Goal: Task Accomplishment & Management: Use online tool/utility

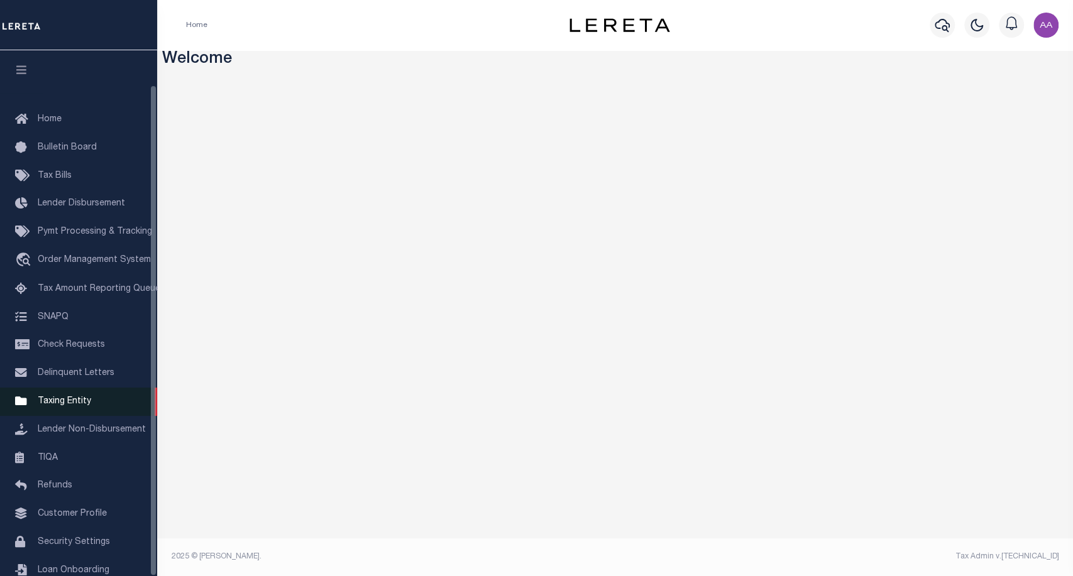
scroll to position [36, 0]
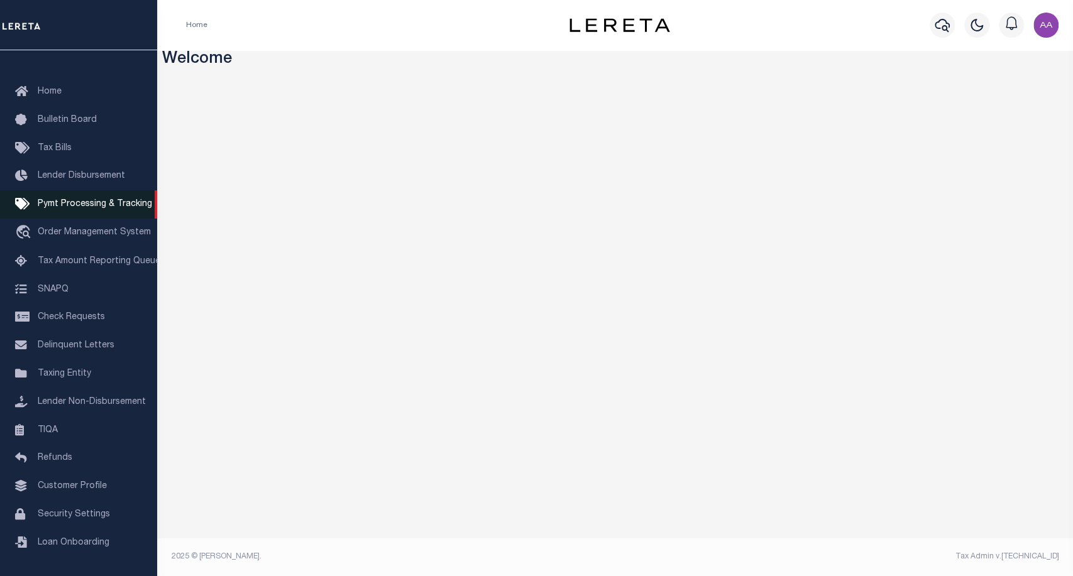
click at [104, 200] on span "Pymt Processing & Tracking" at bounding box center [95, 204] width 114 height 9
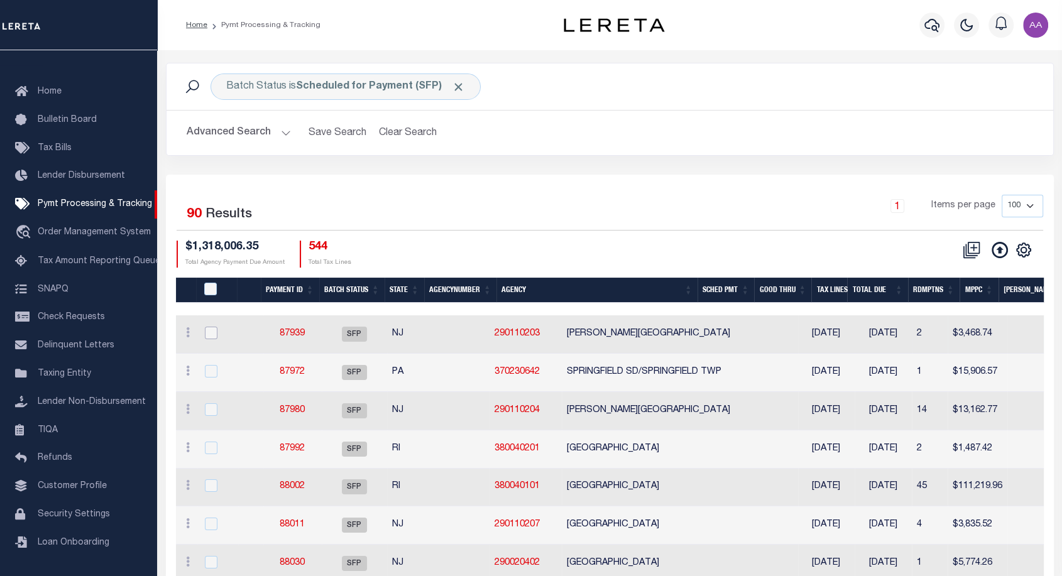
click at [209, 333] on input "checkbox" at bounding box center [211, 333] width 13 height 13
checkbox input "true"
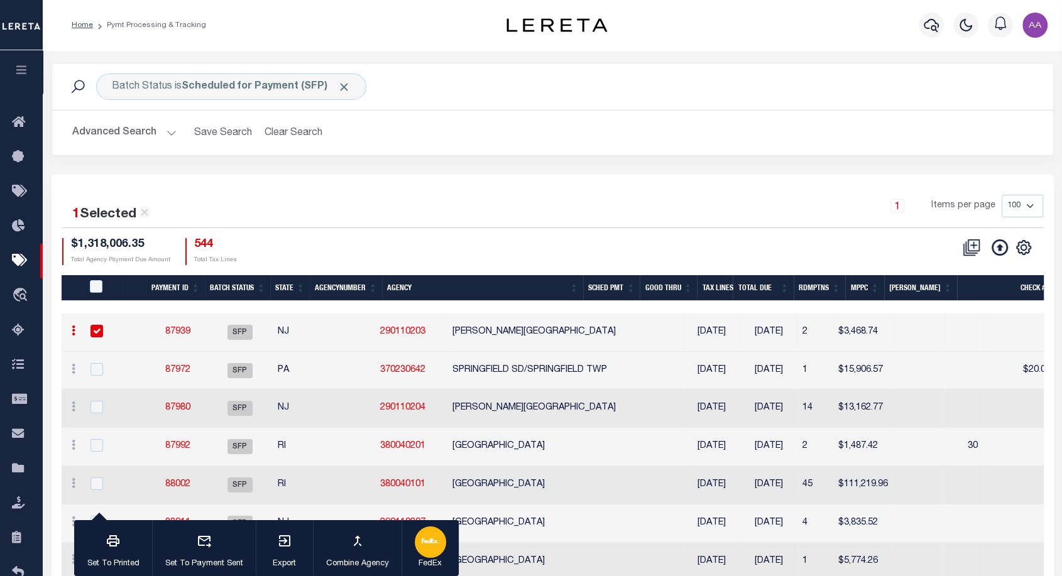
click at [438, 550] on div "button" at bounding box center [430, 542] width 31 height 31
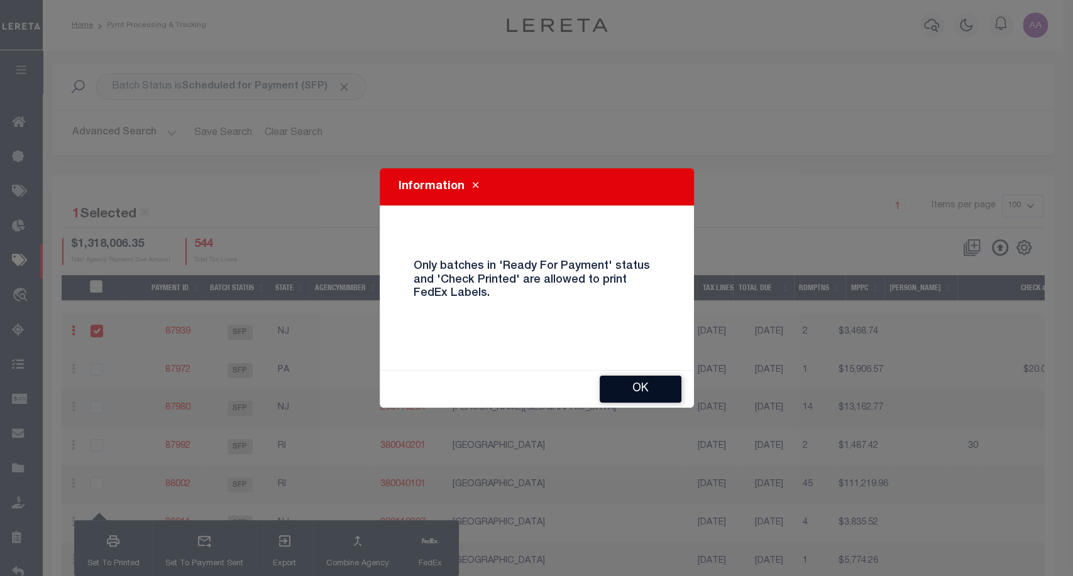
click at [647, 398] on button "OK" at bounding box center [640, 389] width 82 height 27
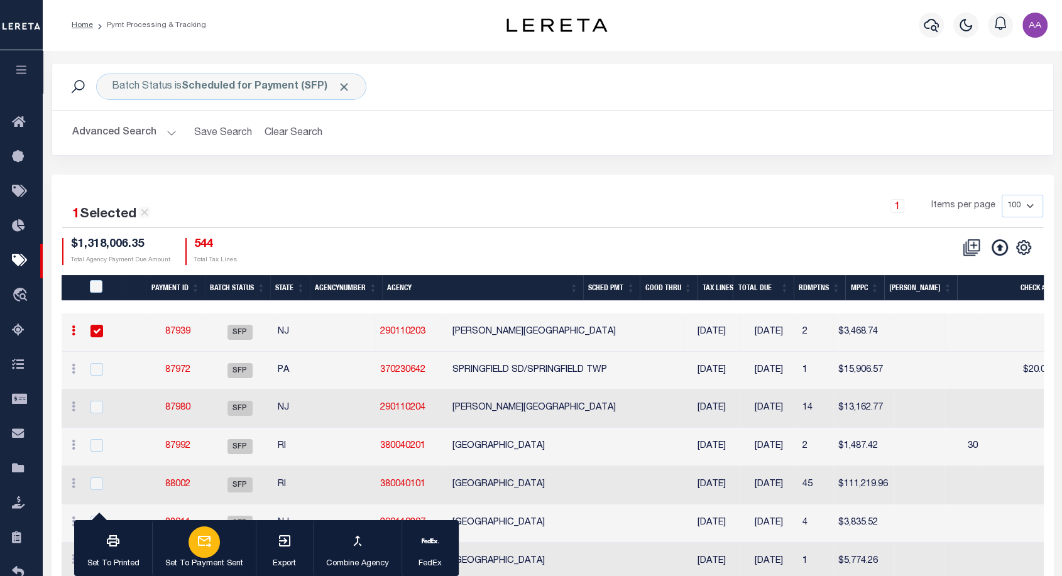
click at [209, 539] on icon "button" at bounding box center [204, 542] width 13 height 12
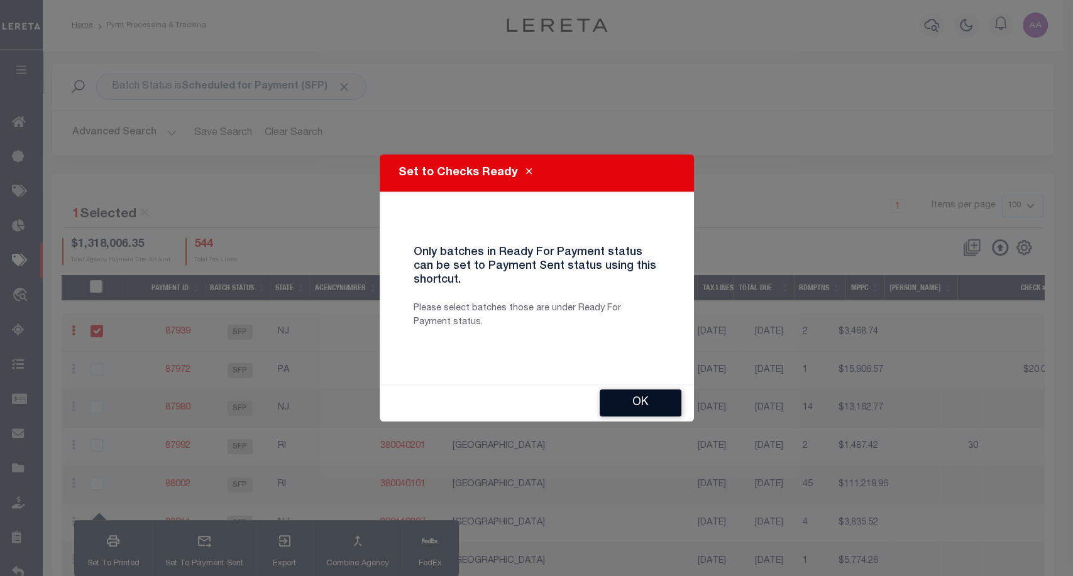
click at [635, 405] on button "OK" at bounding box center [640, 403] width 82 height 27
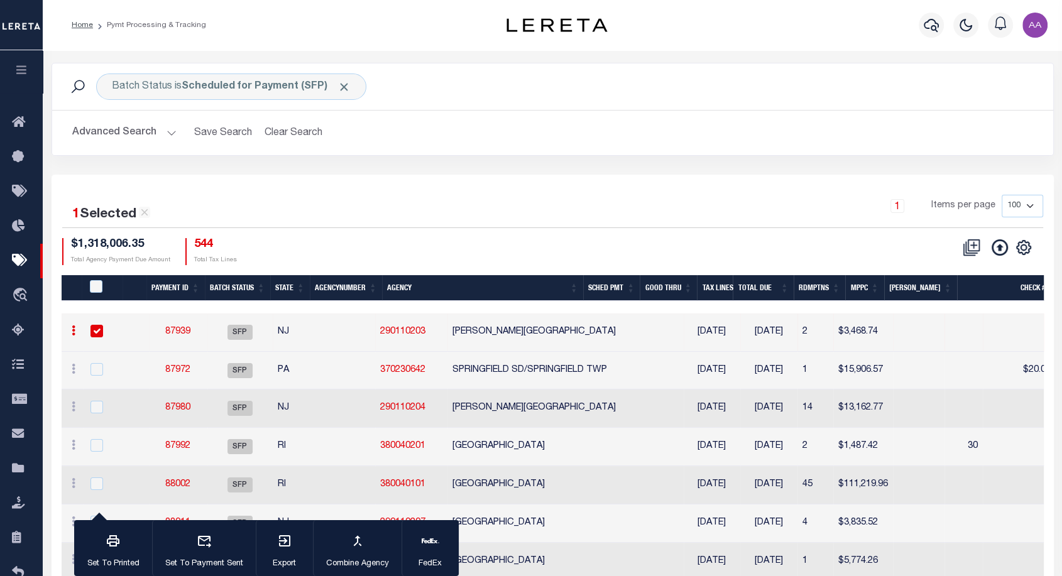
click at [72, 329] on icon at bounding box center [74, 331] width 4 height 10
click at [501, 197] on div "1 Items per page 100 200 500 1000" at bounding box center [677, 211] width 731 height 33
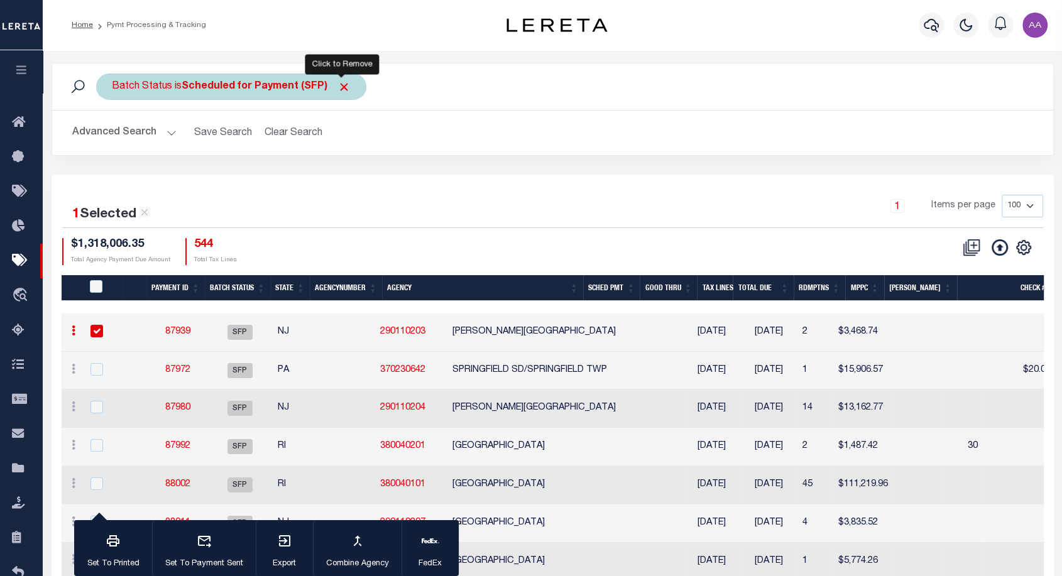
click at [341, 85] on span "Click to Remove" at bounding box center [343, 86] width 13 height 13
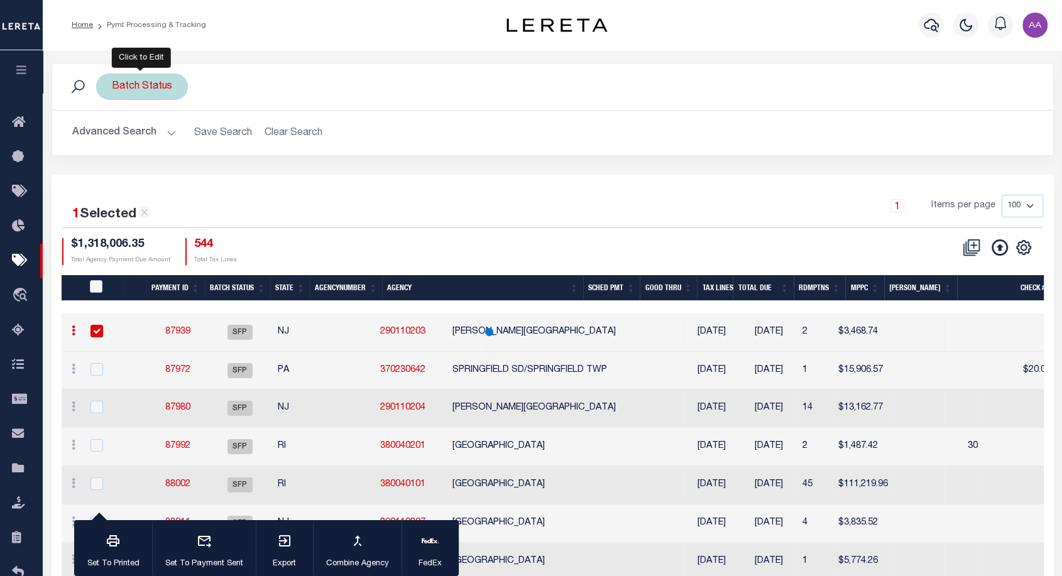
click at [166, 89] on div "Batch Status" at bounding box center [142, 87] width 92 height 26
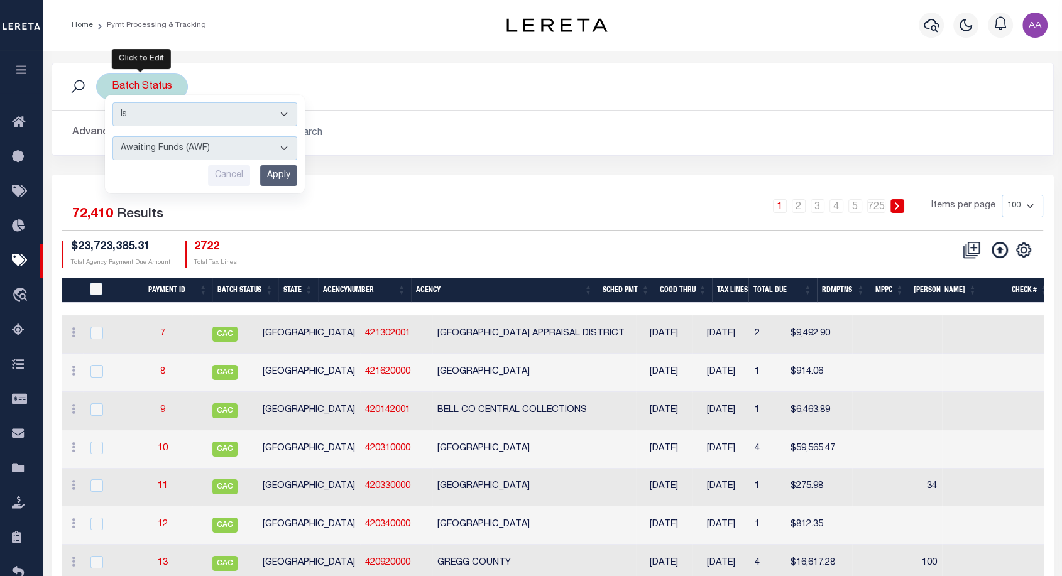
click at [283, 151] on select "Awaiting Funds (AWF) Cleared and Complete (CAC) New Check Needed (NCN) Payment …" at bounding box center [204, 148] width 185 height 24
select select "RFW"
click at [112, 136] on select "Awaiting Funds (AWF) Cleared and Complete (CAC) New Check Needed (NCN) Payment …" at bounding box center [204, 148] width 185 height 24
click at [276, 171] on input "Apply" at bounding box center [278, 175] width 37 height 21
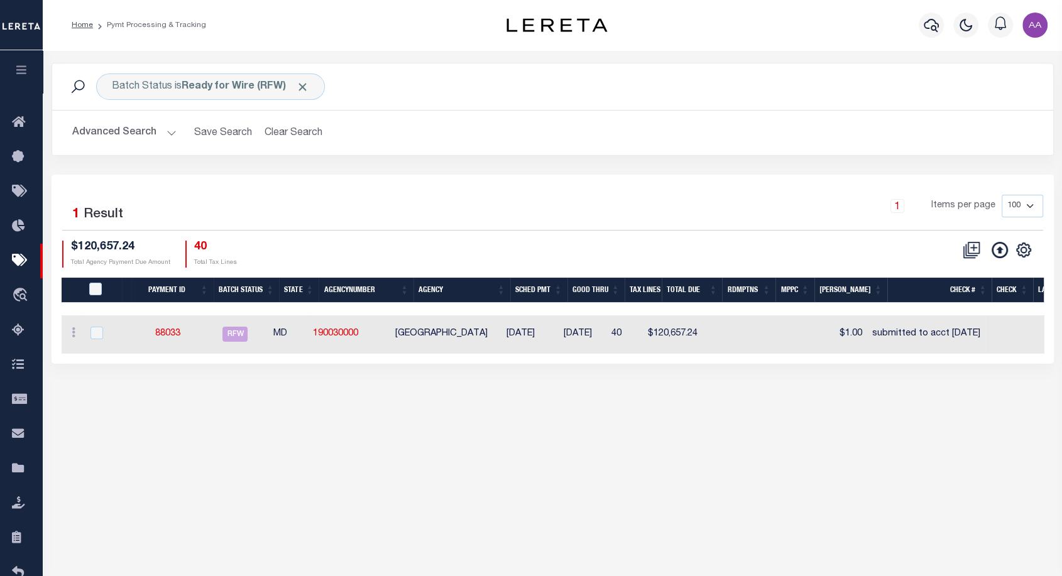
click at [90, 337] on div at bounding box center [103, 334] width 31 height 14
checkbox input "true"
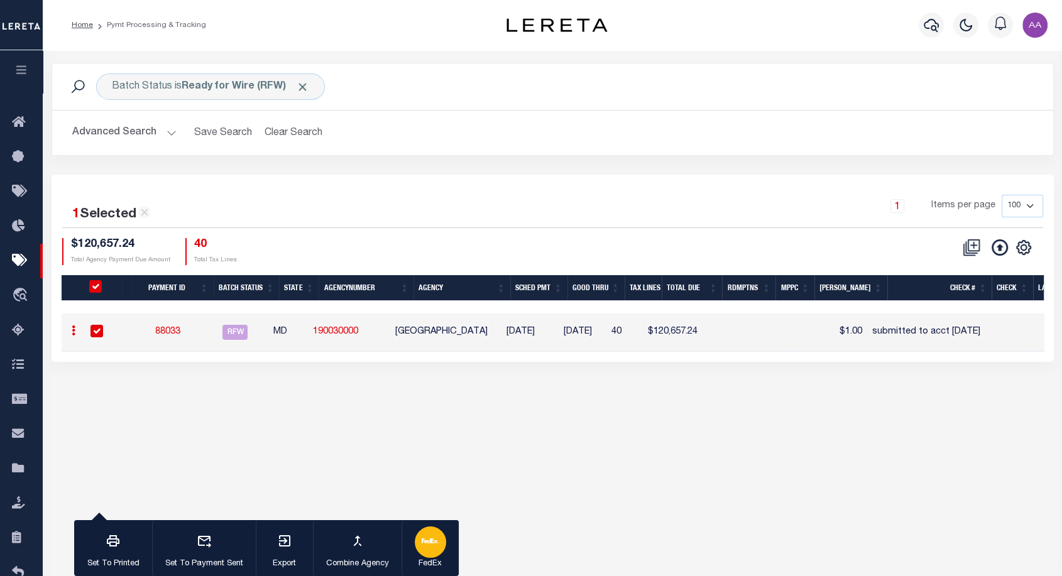
click at [428, 557] on div "button" at bounding box center [430, 542] width 31 height 31
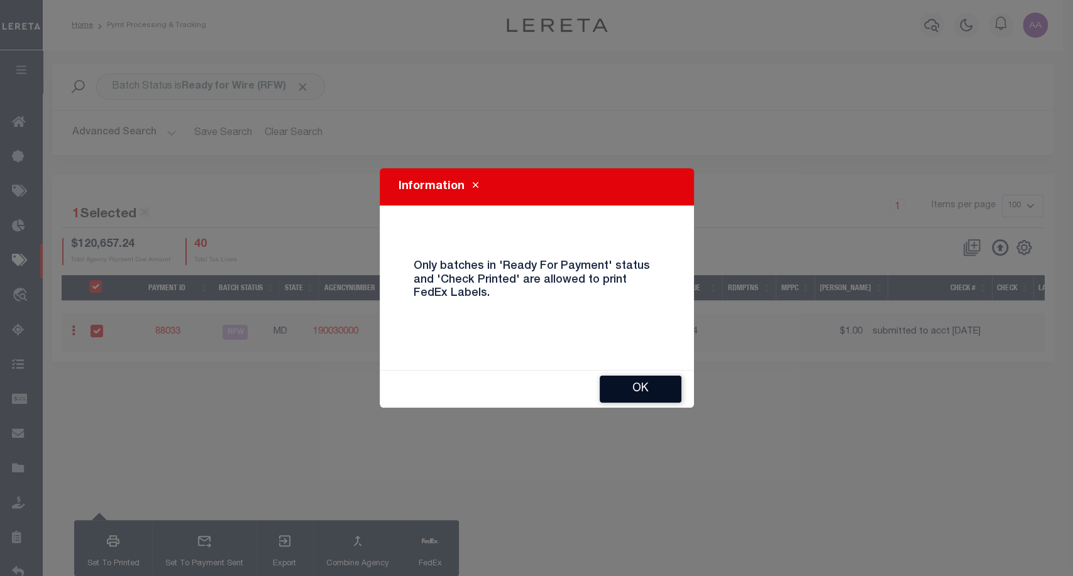
click at [670, 388] on button "OK" at bounding box center [640, 389] width 82 height 27
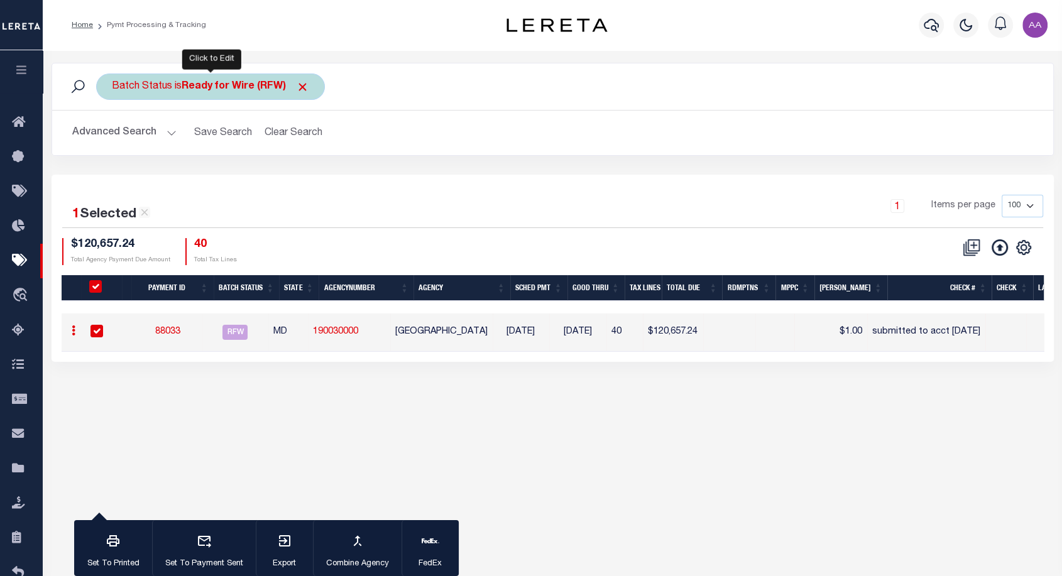
click at [320, 96] on div "Batch Status is Ready for Wire (RFW)" at bounding box center [210, 87] width 229 height 26
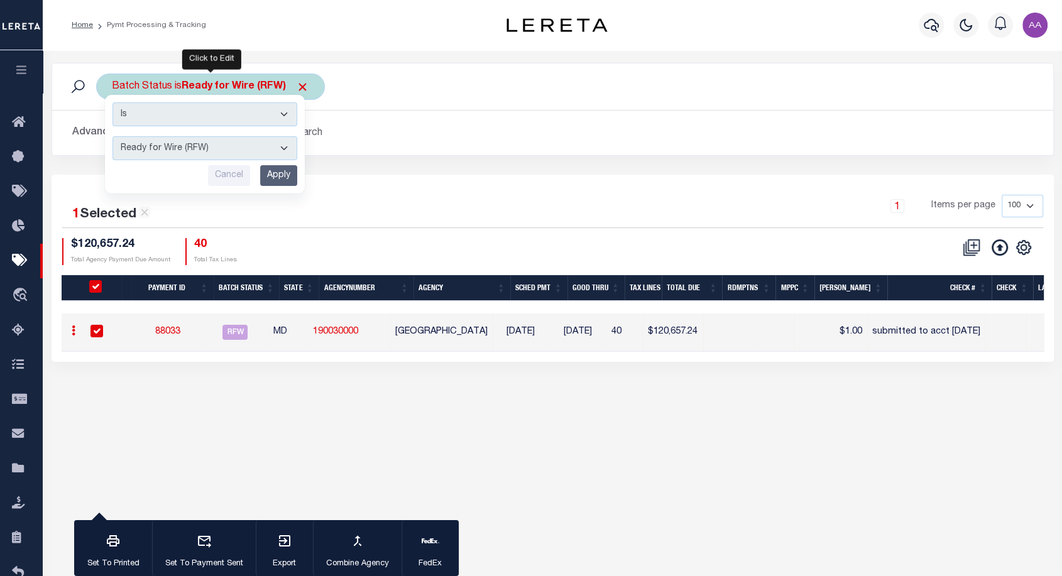
click at [216, 145] on select "Awaiting Funds (AWF) Cleared and Complete (CAC) New Check Needed (NCN) Payment …" at bounding box center [204, 148] width 185 height 24
select select "RFP"
click at [112, 136] on select "Awaiting Funds (AWF) Cleared and Complete (CAC) New Check Needed (NCN) Payment …" at bounding box center [204, 148] width 185 height 24
click at [273, 175] on input "Apply" at bounding box center [278, 175] width 37 height 21
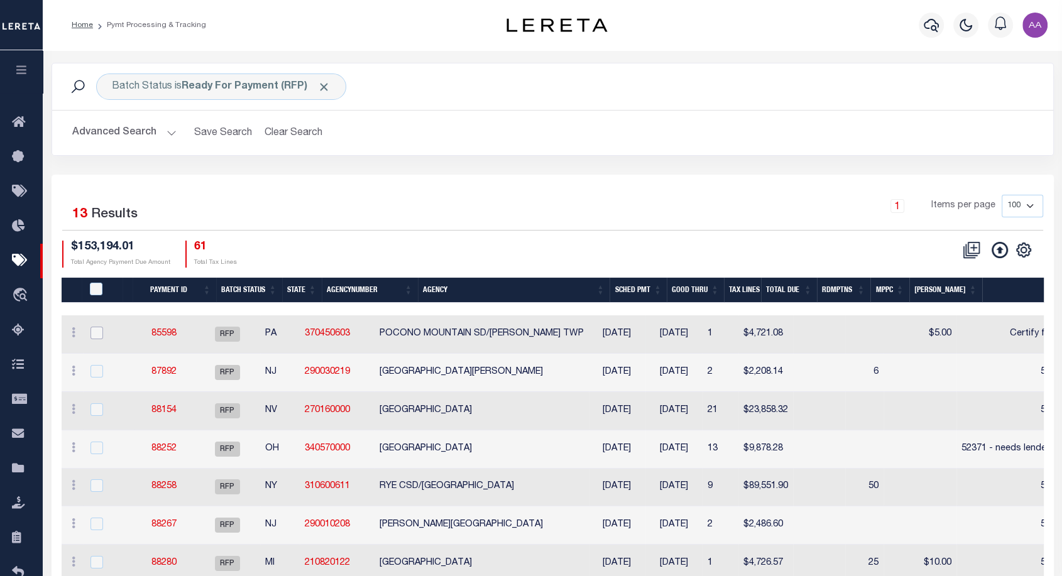
click at [96, 334] on input "checkbox" at bounding box center [96, 333] width 13 height 13
checkbox input "true"
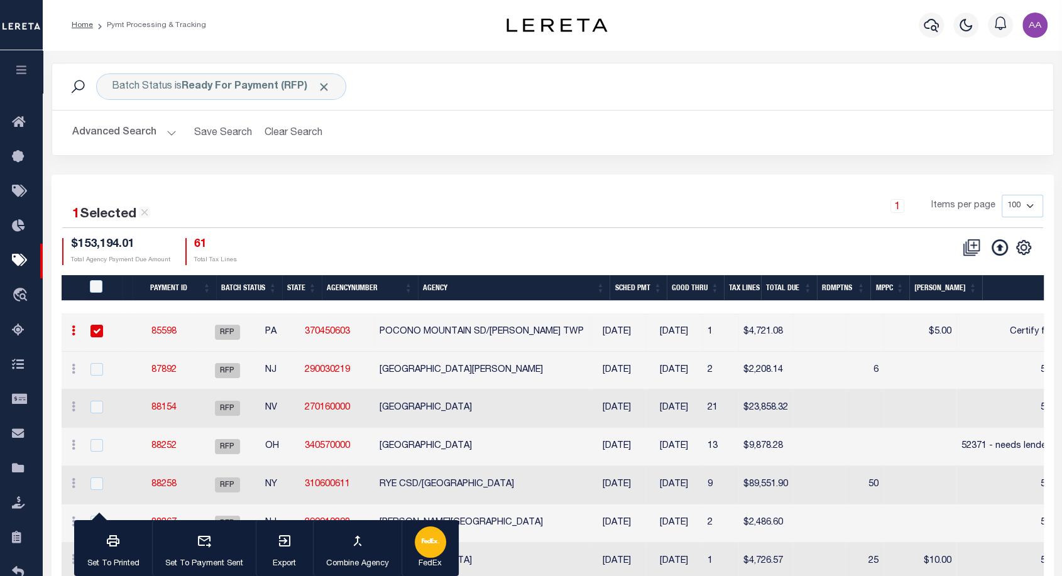
click at [438, 528] on button "FedEx" at bounding box center [430, 548] width 57 height 57
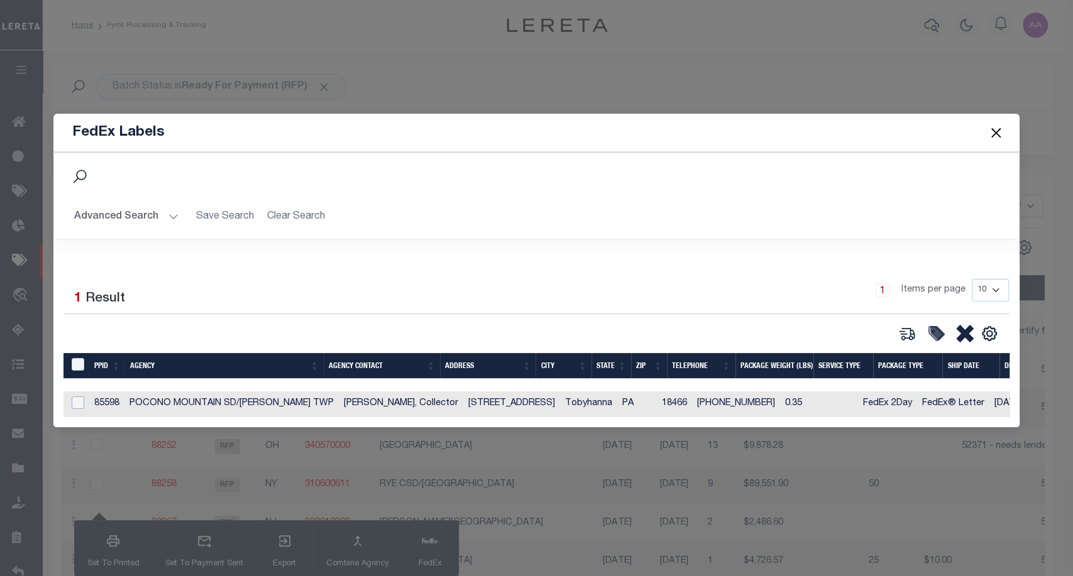
click at [78, 397] on input "checkbox" at bounding box center [78, 403] width 13 height 13
checkbox input "true"
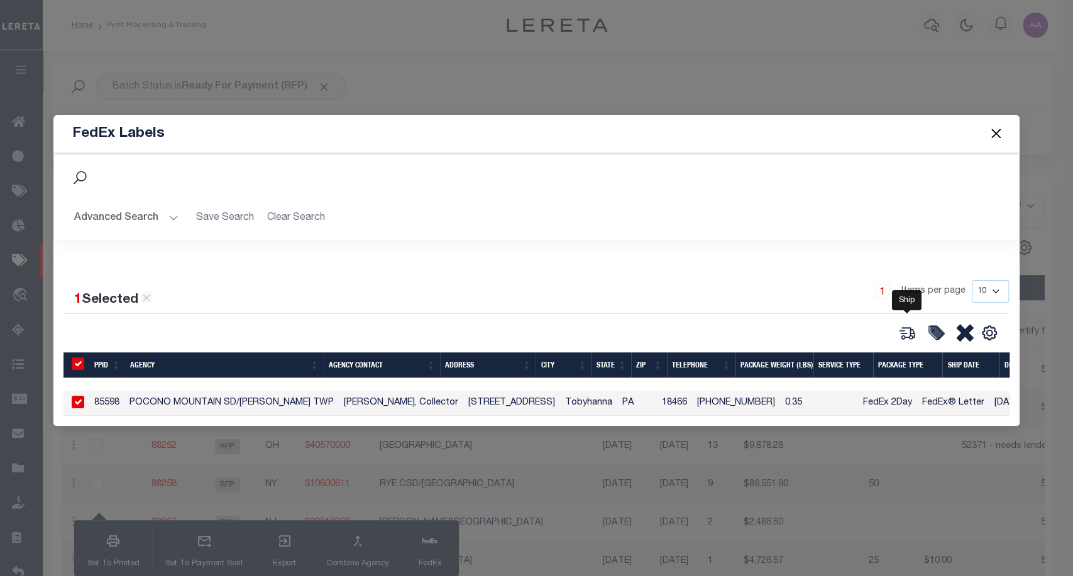
click at [908, 324] on icon at bounding box center [907, 333] width 18 height 18
type input "85598"
type input "0.35"
select select "FEDEX_2_DAY"
select select "FEDEX_ENVELOPE"
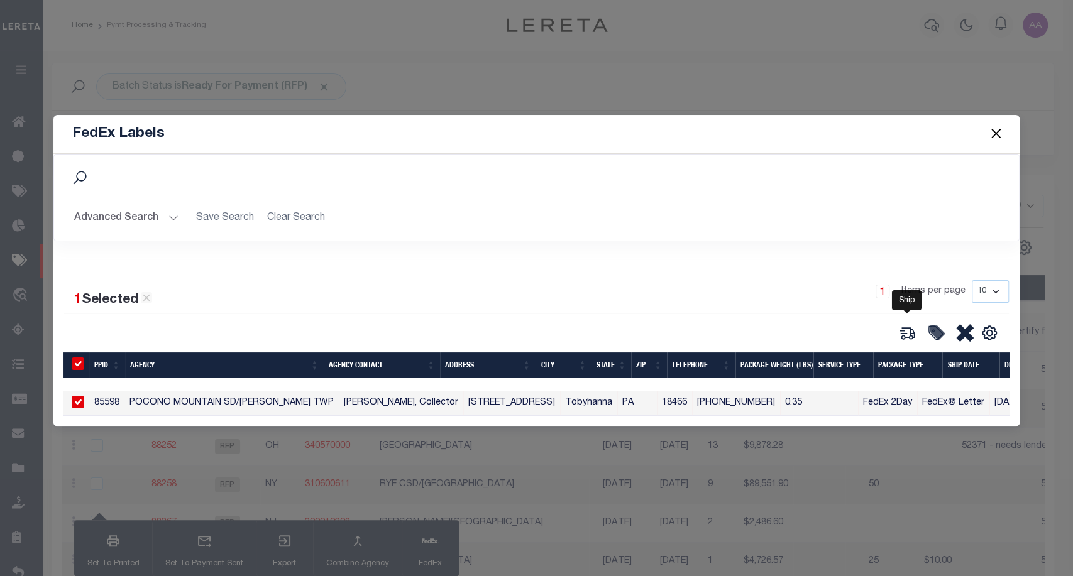
type input "10/14/2025"
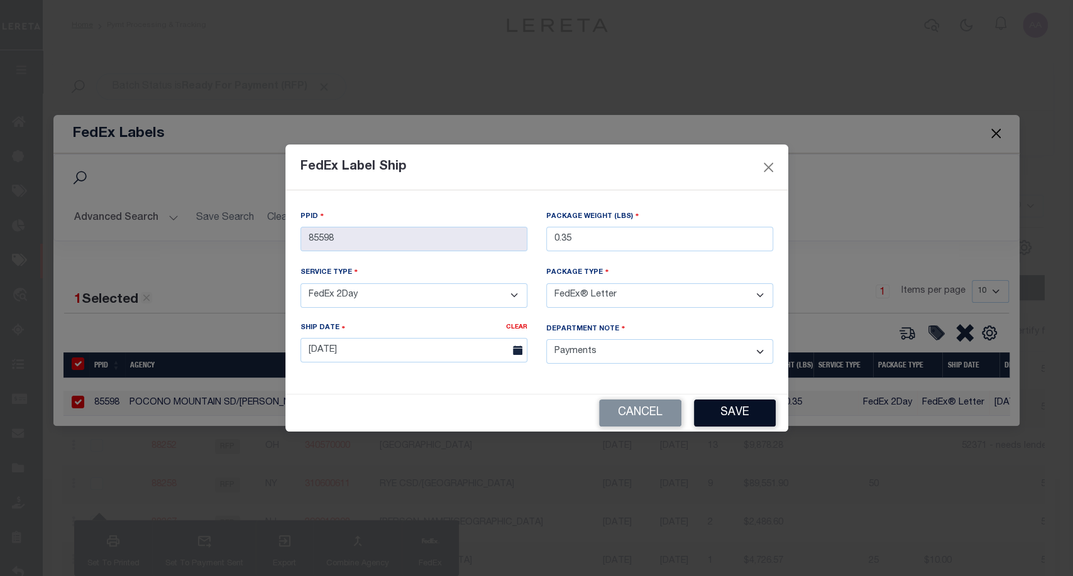
click at [741, 406] on button "Save" at bounding box center [735, 413] width 82 height 27
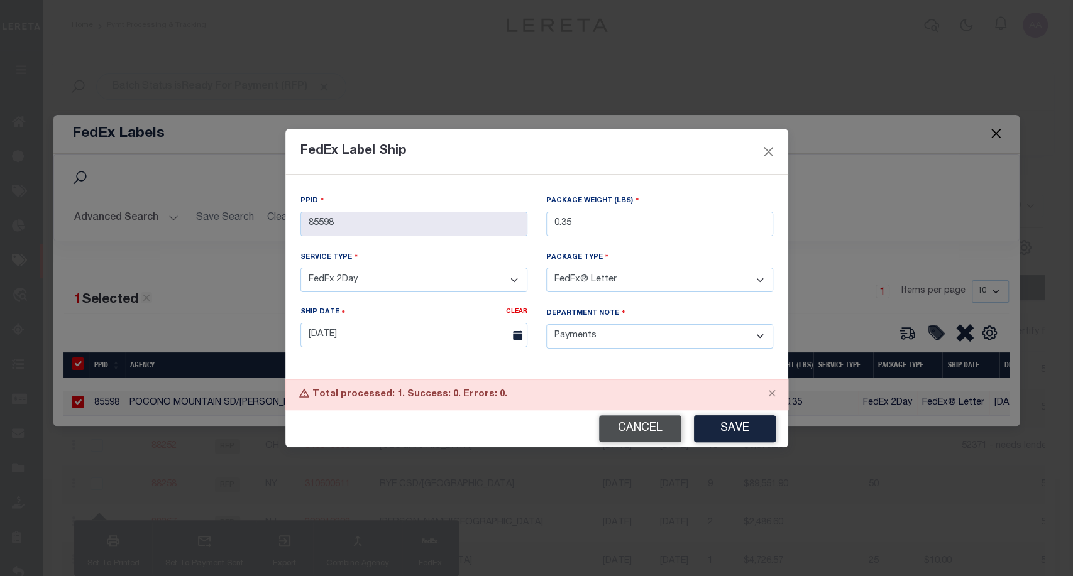
click at [654, 424] on button "Cancel" at bounding box center [640, 428] width 82 height 27
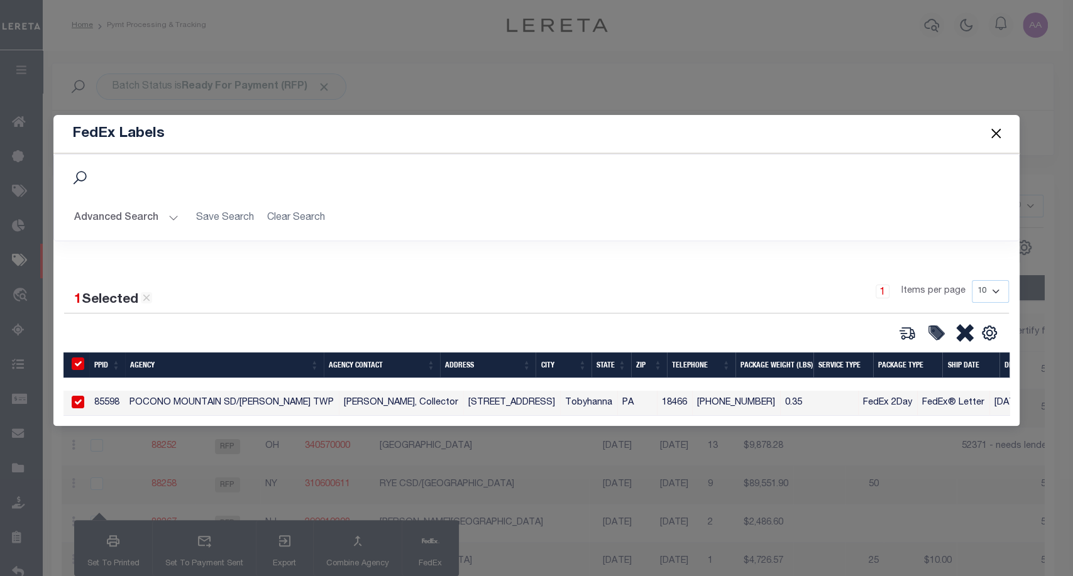
click at [75, 398] on input "checkbox" at bounding box center [78, 402] width 13 height 13
checkbox input "false"
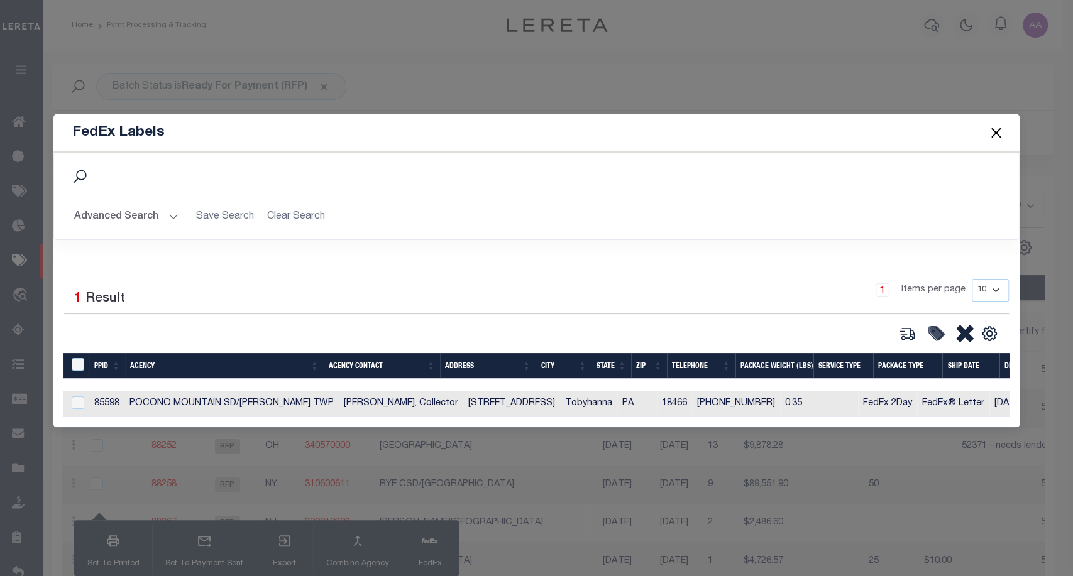
click at [995, 132] on button "Close" at bounding box center [995, 132] width 16 height 16
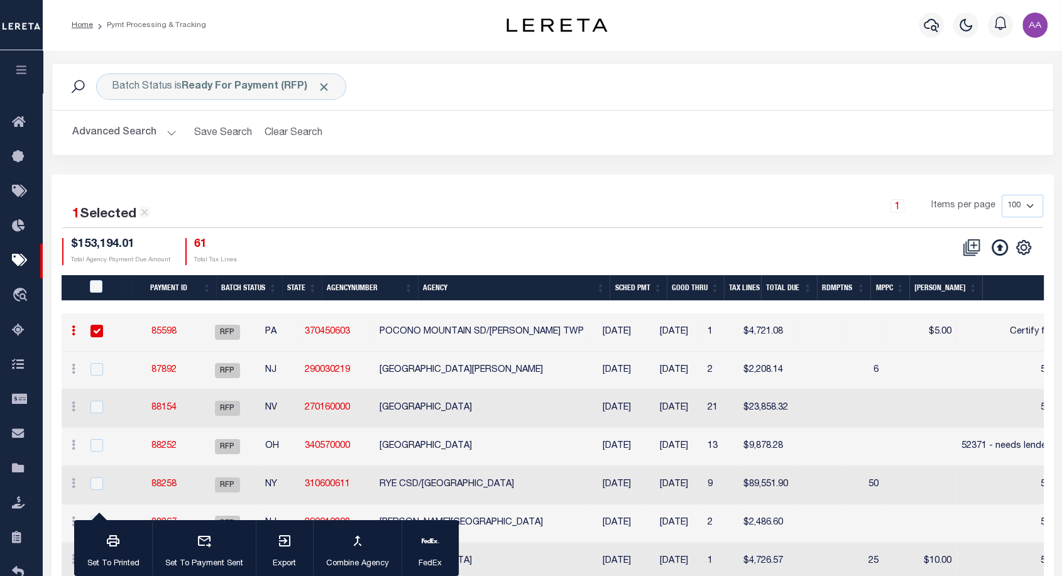
scroll to position [287, 0]
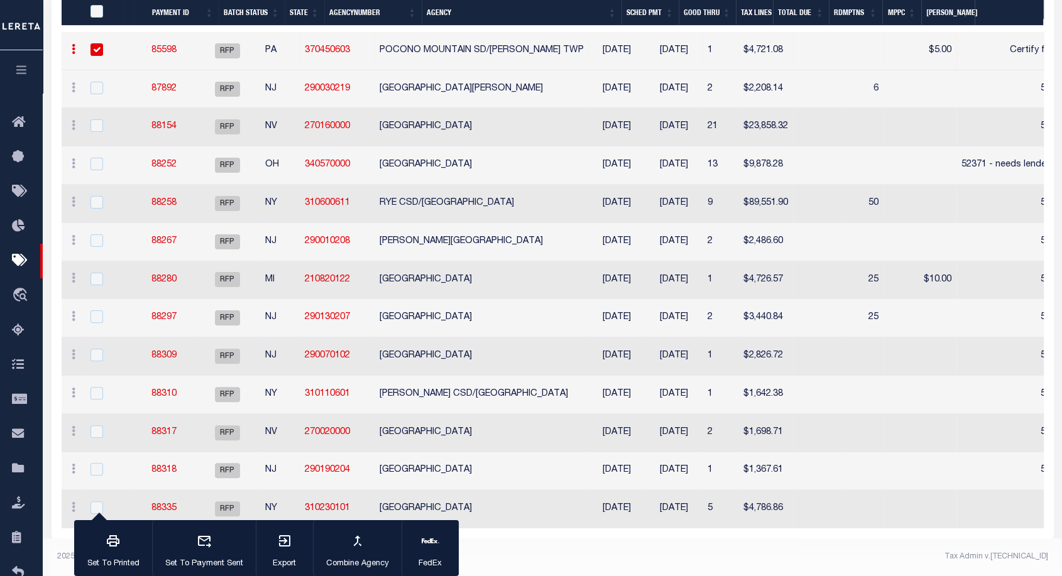
click at [97, 43] on input "checkbox" at bounding box center [96, 49] width 13 height 13
checkbox input "false"
